Goal: Transaction & Acquisition: Purchase product/service

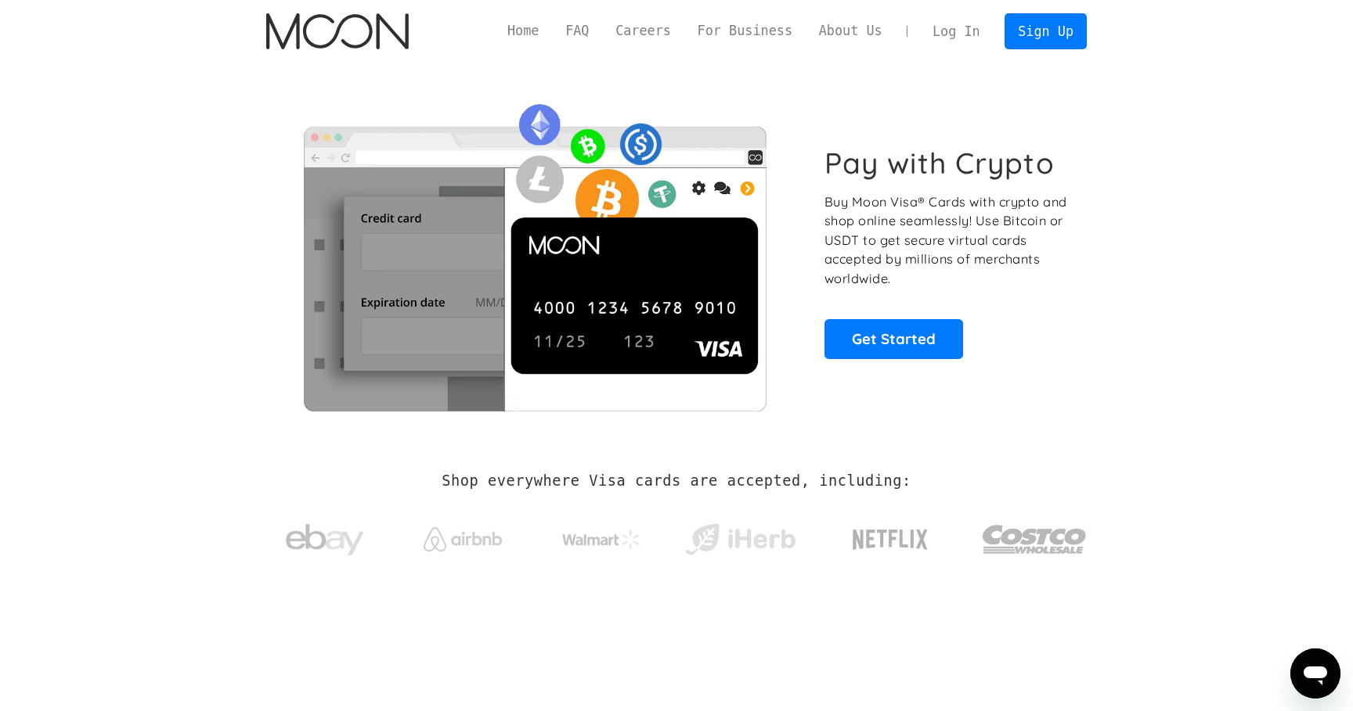
click at [954, 38] on link "Log In" at bounding box center [956, 31] width 74 height 34
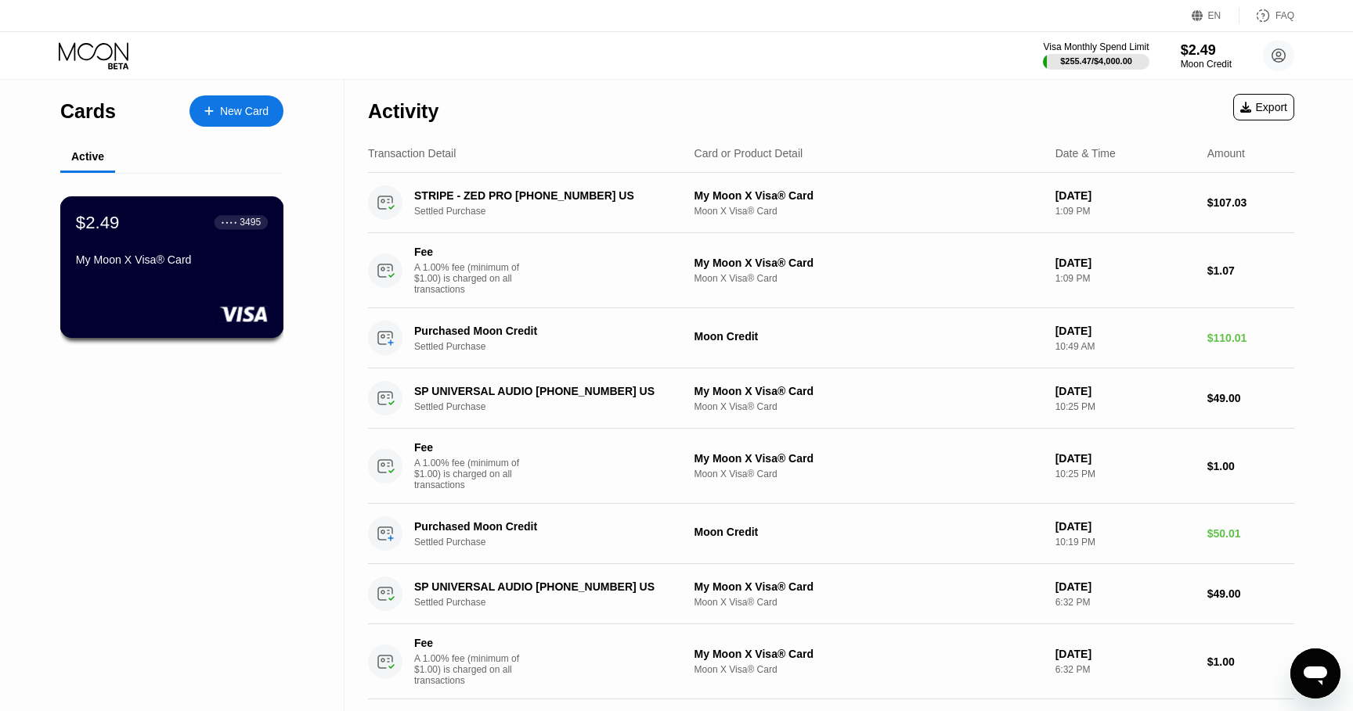
click at [234, 235] on div "$2.49 ● ● ● ● 3495 My Moon X Visa® Card" at bounding box center [172, 242] width 192 height 60
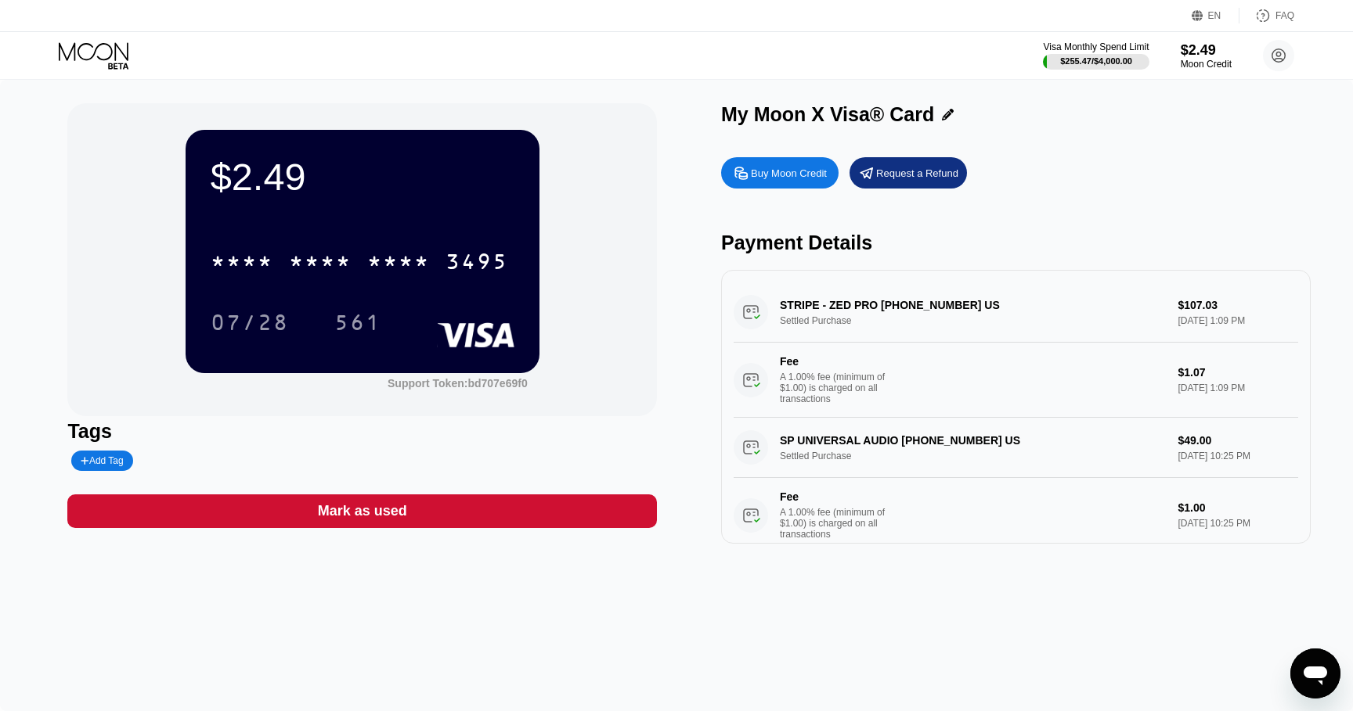
click at [762, 172] on div "Buy Moon Credit" at bounding box center [789, 173] width 76 height 13
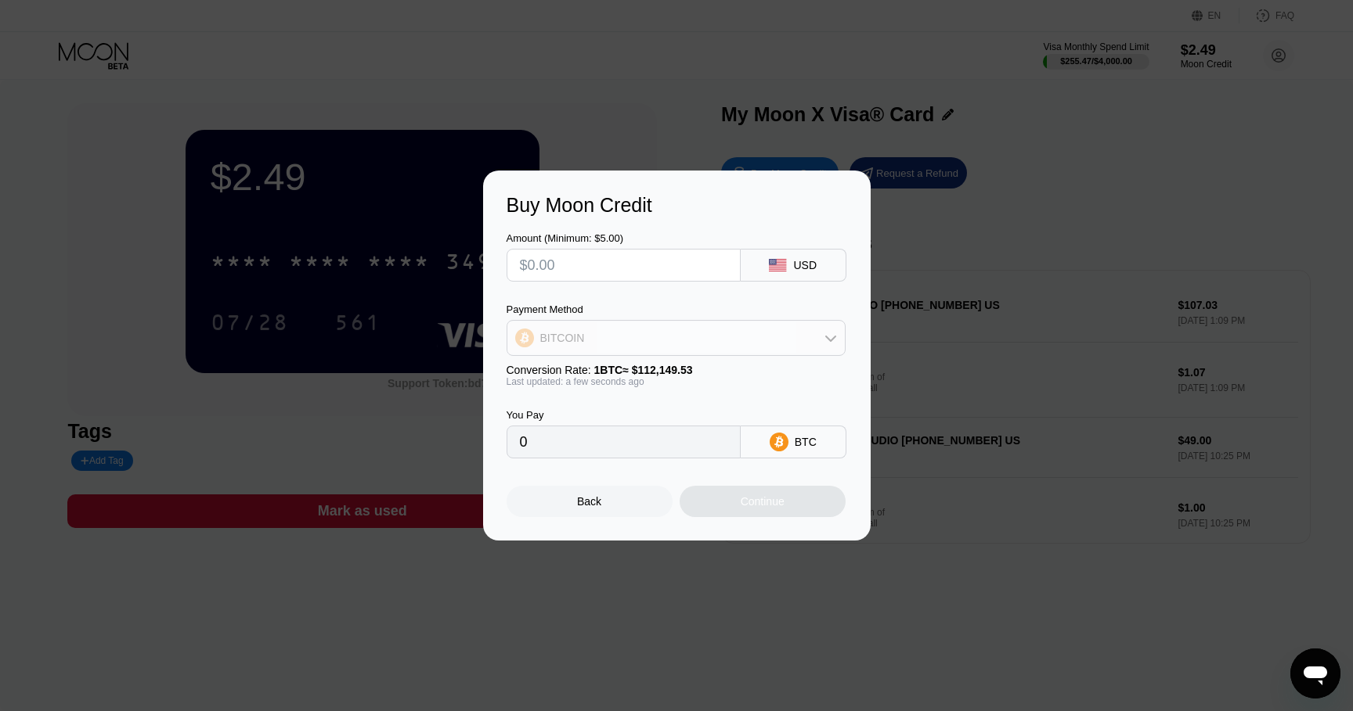
click at [712, 346] on div "BITCOIN" at bounding box center [675, 337] width 337 height 31
click at [661, 384] on div "BITCOIN" at bounding box center [685, 381] width 295 height 13
